Goal: Check status: Check status

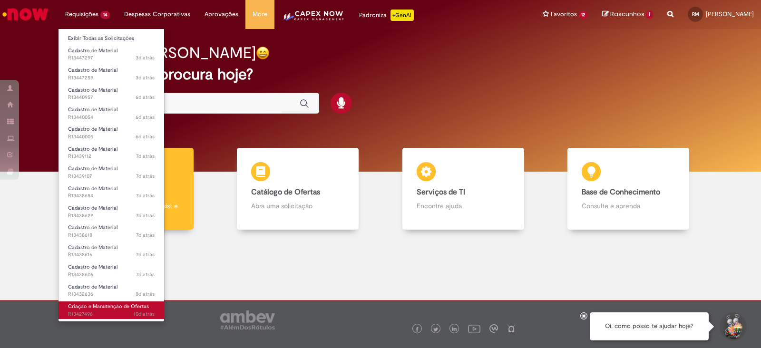
click at [121, 311] on span "10d atrás 10 dias atrás R13427496" at bounding box center [111, 315] width 87 height 8
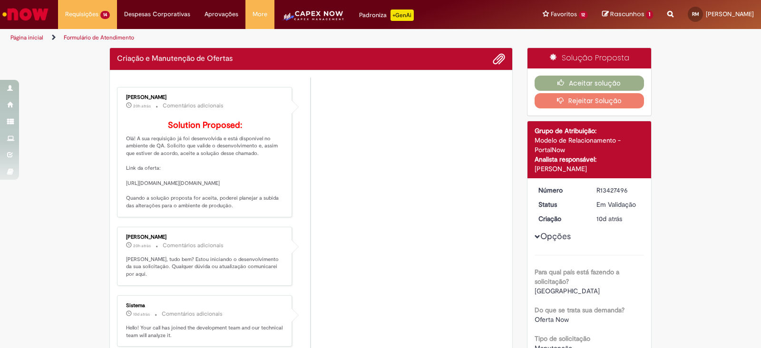
click at [355, 215] on li "[PERSON_NAME] 20h atrás 20 horas atrás Comentários adicionais Solution Proposed…" at bounding box center [311, 152] width 388 height 130
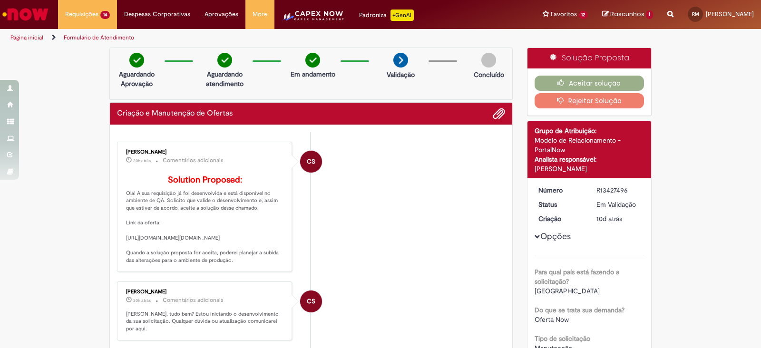
click at [355, 215] on li "CS [PERSON_NAME] 20h atrás 20 horas atrás Comentários adicionais Solution Propo…" at bounding box center [311, 207] width 388 height 130
click at [271, 189] on p "Solution Proposed: Olá! A sua requisição já foi desenvolvida e está disponível …" at bounding box center [205, 220] width 158 height 89
drag, startPoint x: 274, startPoint y: 277, endPoint x: 121, endPoint y: 251, distance: 154.9
click at [121, 251] on div "[PERSON_NAME] 20h atrás 20 horas atrás Comentários adicionais Solution Proposed…" at bounding box center [204, 207] width 169 height 125
copy p "[URL][DOMAIN_NAME][DOMAIN_NAME]"
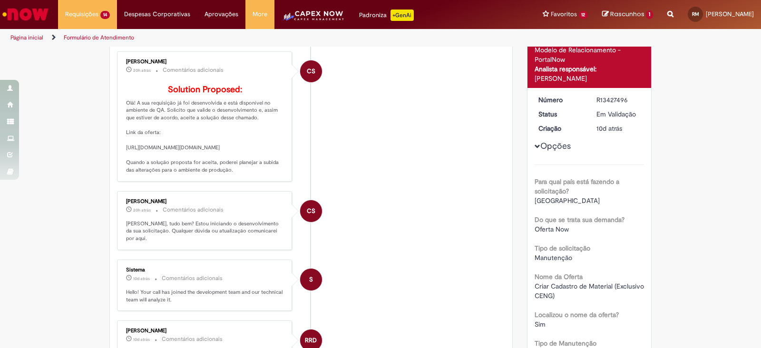
scroll to position [178, 0]
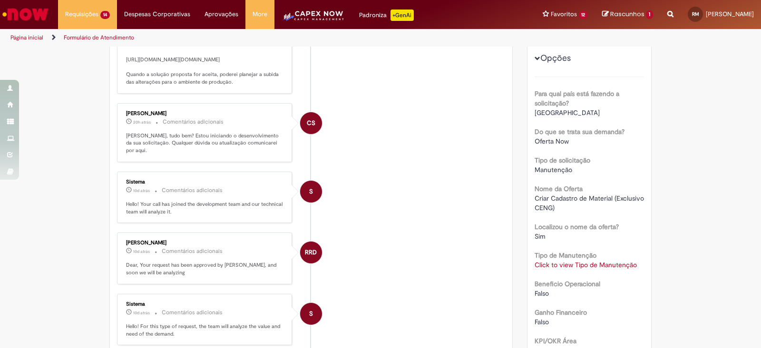
click at [696, 141] on div "Verificar Código de Barras Aguardando Aprovação Aguardando atendimento Em andam…" at bounding box center [380, 346] width 761 height 955
click at [607, 265] on link "Click to view Tipo de Manutenção" at bounding box center [586, 265] width 102 height 9
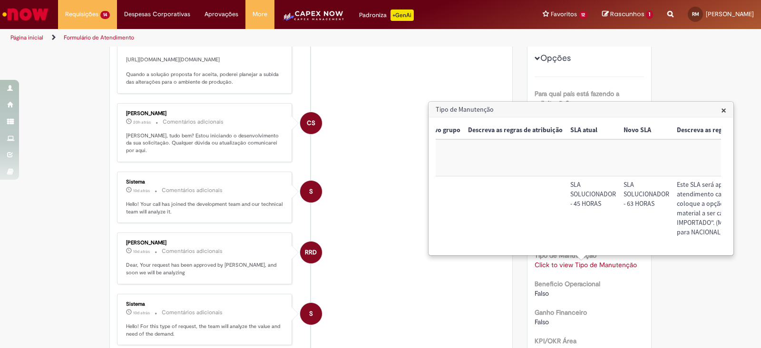
scroll to position [0, 0]
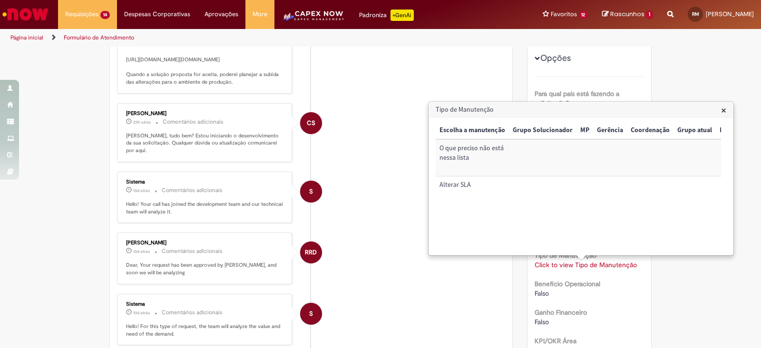
click at [387, 220] on li "S Sistema 10d atrás 10 dias atrás Comentários adicionais Hello! Your call has j…" at bounding box center [311, 198] width 388 height 52
click at [721, 107] on span "×" at bounding box center [723, 110] width 5 height 13
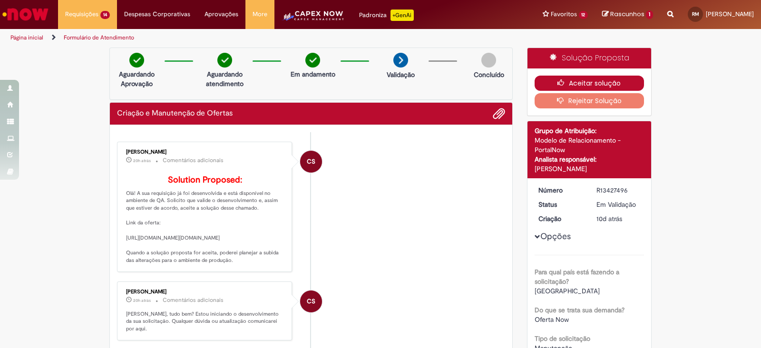
click at [600, 78] on button "Aceitar solução" at bounding box center [590, 83] width 110 height 15
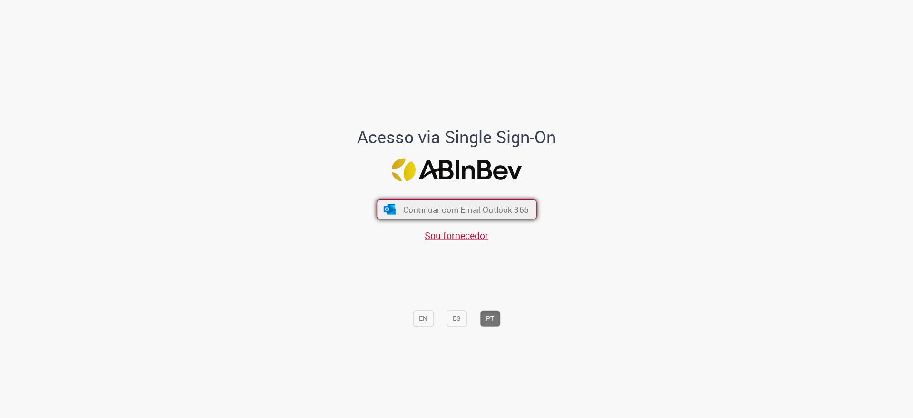
click at [479, 209] on span "Continuar com Email Outlook 365" at bounding box center [466, 209] width 126 height 11
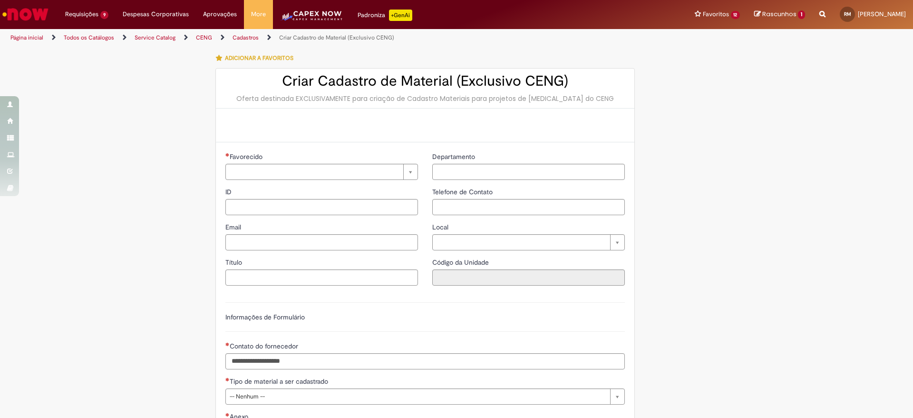
type input "**********"
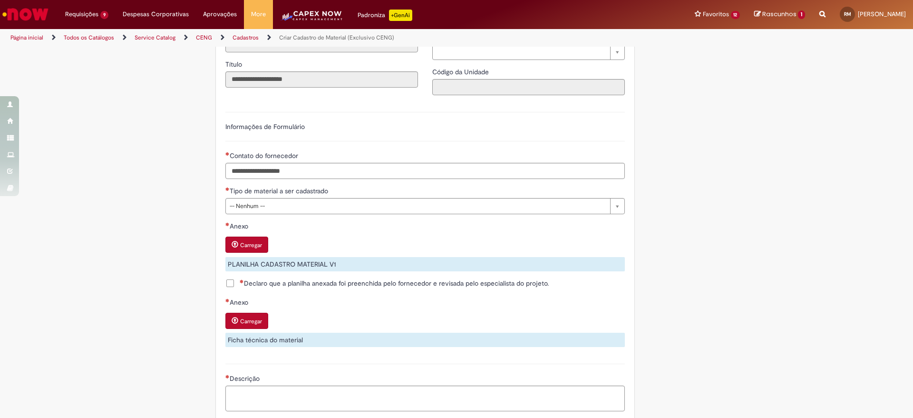
scroll to position [214, 0]
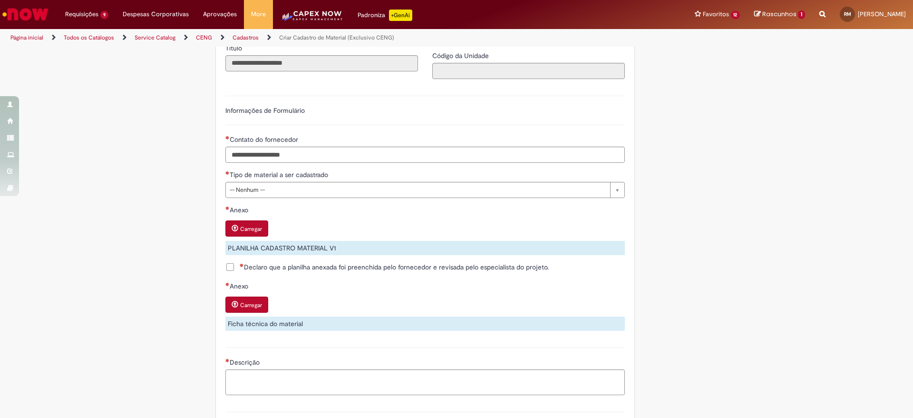
click at [696, 178] on div "**********" at bounding box center [456, 193] width 557 height 719
click at [629, 184] on div "**********" at bounding box center [425, 197] width 419 height 538
click at [628, 187] on div "**********" at bounding box center [425, 197] width 419 height 538
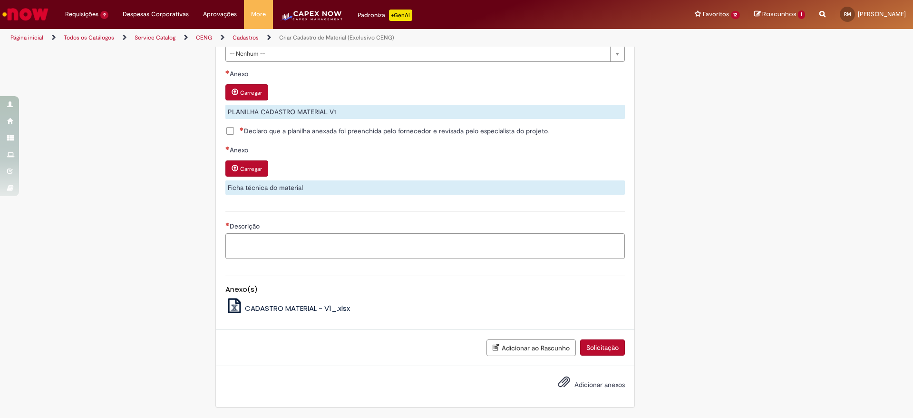
scroll to position [561, 0]
